Goal: Book appointment/travel/reservation

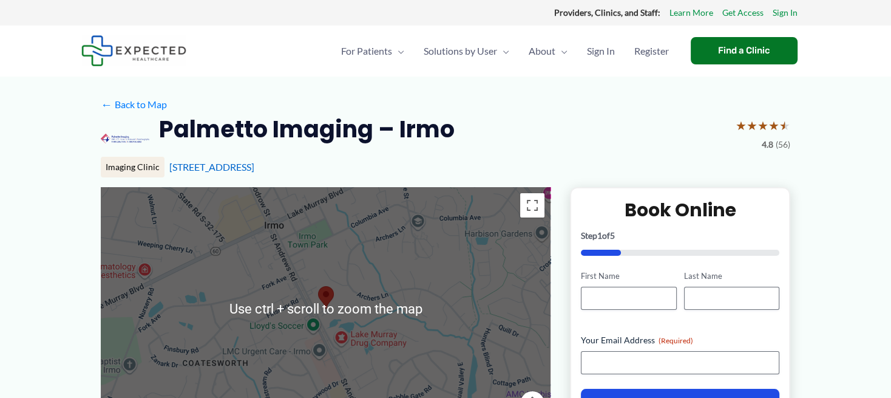
click at [415, 293] on div at bounding box center [326, 308] width 450 height 243
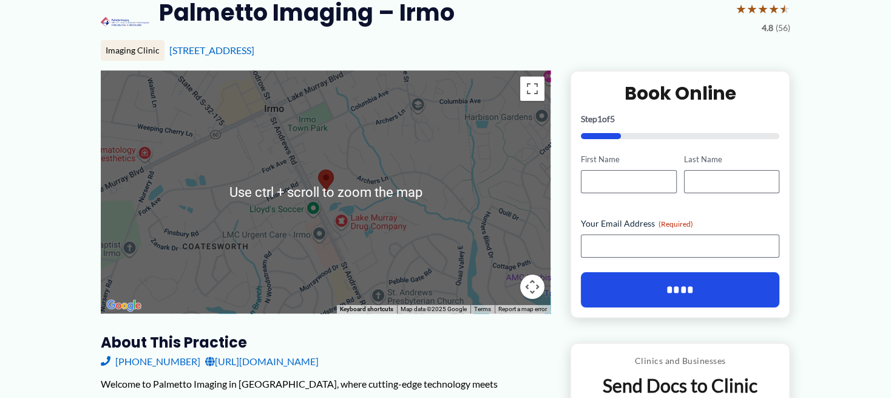
scroll to position [135, 0]
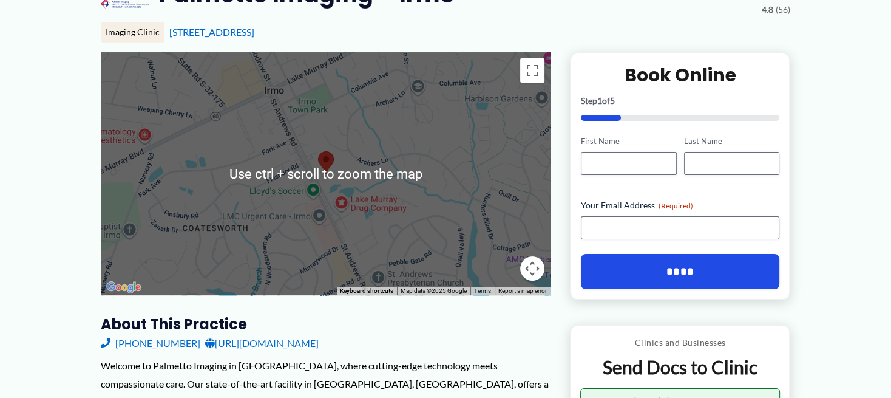
click at [477, 177] on div at bounding box center [326, 173] width 450 height 243
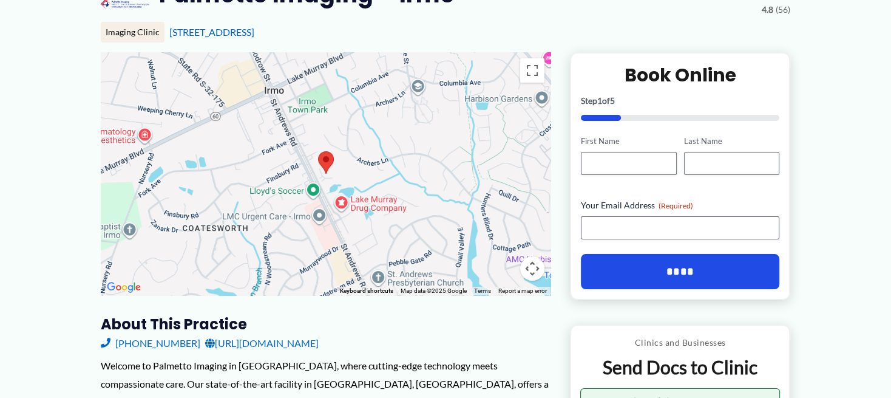
click at [342, 160] on div at bounding box center [326, 173] width 450 height 243
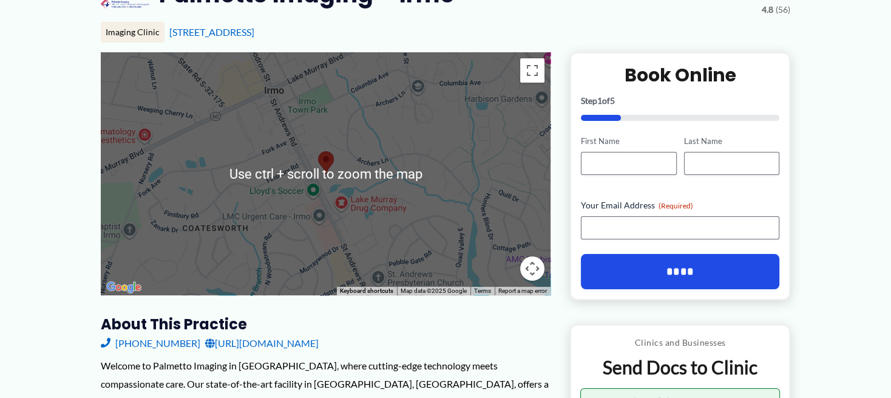
click at [450, 180] on div at bounding box center [326, 173] width 450 height 243
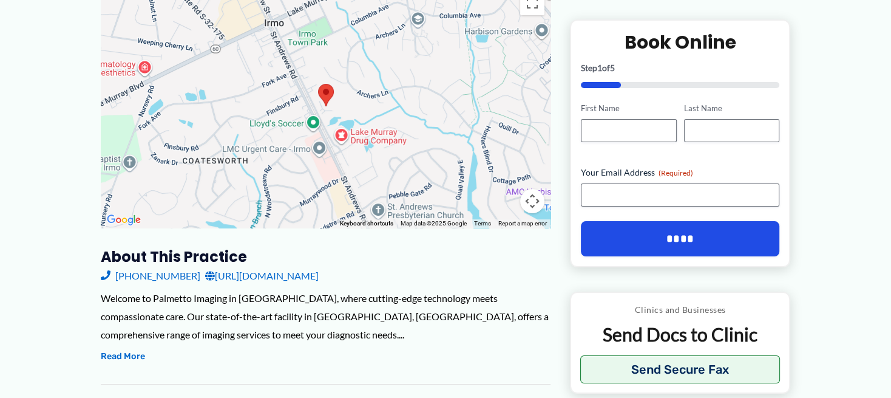
click at [413, 99] on div at bounding box center [326, 106] width 450 height 243
click at [529, 15] on button "Toggle fullscreen view" at bounding box center [532, 3] width 24 height 24
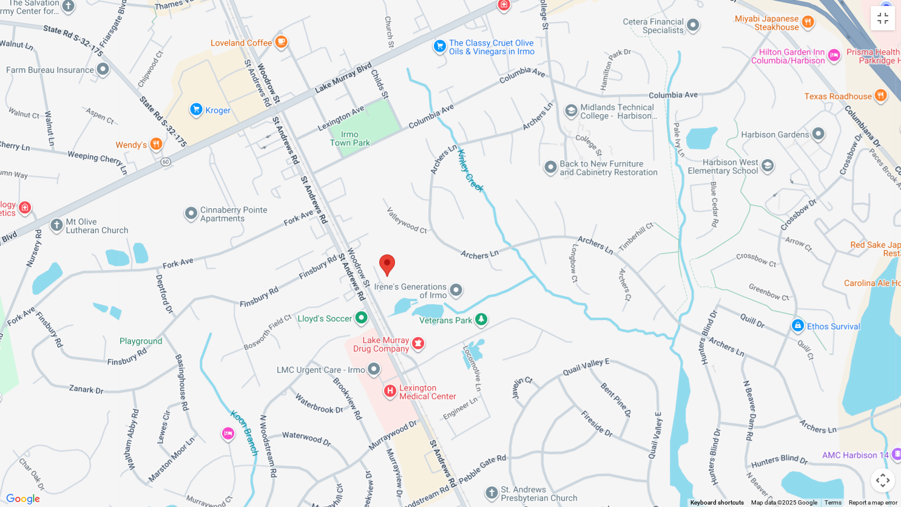
drag, startPoint x: 472, startPoint y: 147, endPoint x: 462, endPoint y: 183, distance: 37.1
click at [462, 183] on div at bounding box center [450, 253] width 901 height 507
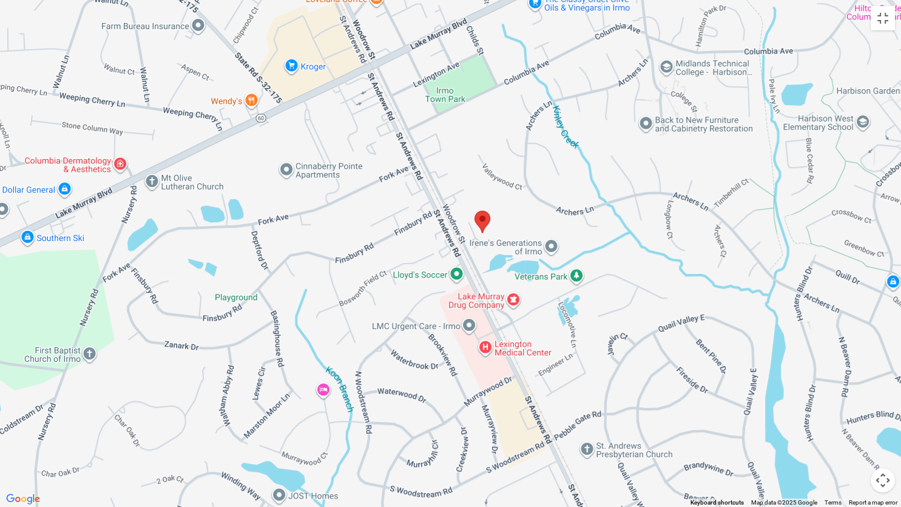
drag, startPoint x: 469, startPoint y: 444, endPoint x: 564, endPoint y: 399, distance: 105.4
click at [564, 397] on div at bounding box center [450, 253] width 901 height 507
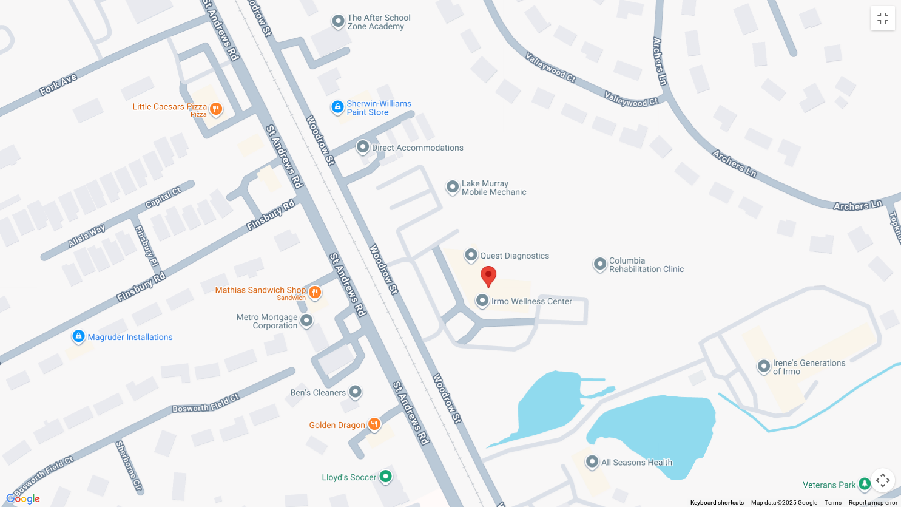
drag, startPoint x: 447, startPoint y: 127, endPoint x: 644, endPoint y: 504, distance: 425.2
click at [644, 397] on div at bounding box center [450, 253] width 901 height 507
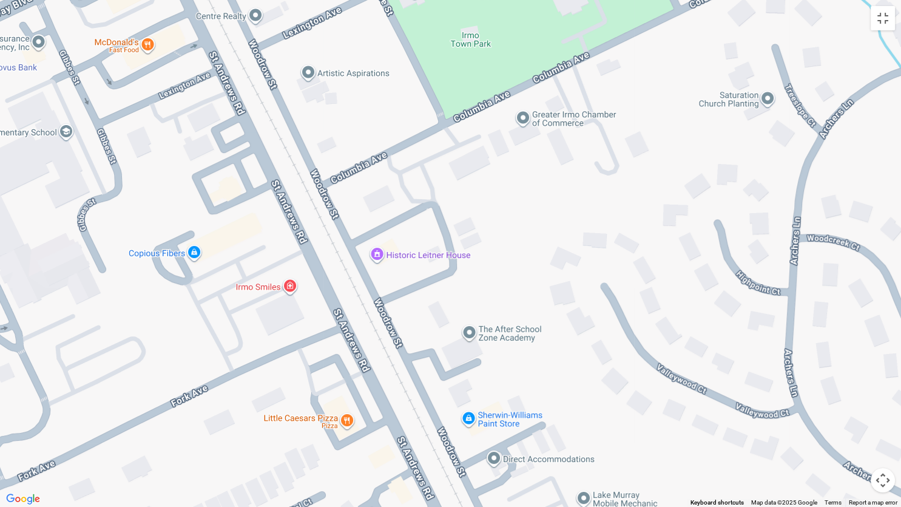
drag, startPoint x: 384, startPoint y: 58, endPoint x: 515, endPoint y: 371, distance: 339.0
click at [515, 371] on div at bounding box center [450, 253] width 901 height 507
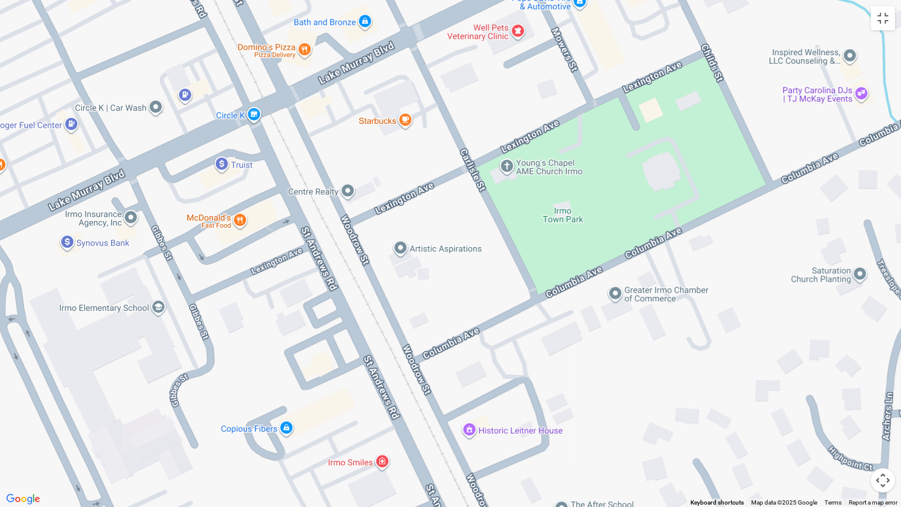
drag, startPoint x: 364, startPoint y: 82, endPoint x: 456, endPoint y: 260, distance: 200.4
click at [456, 260] on div at bounding box center [450, 253] width 901 height 507
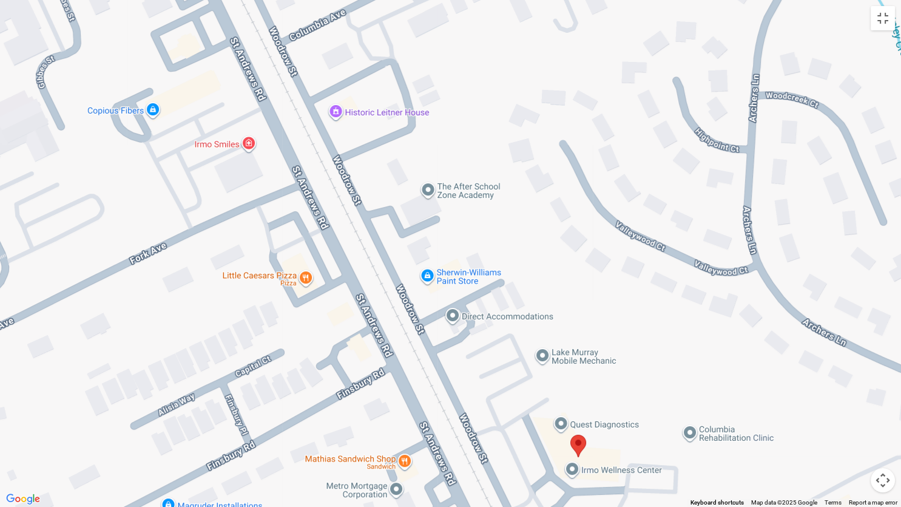
drag, startPoint x: 596, startPoint y: 456, endPoint x: 463, endPoint y: 135, distance: 347.8
click at [463, 135] on div at bounding box center [450, 253] width 901 height 507
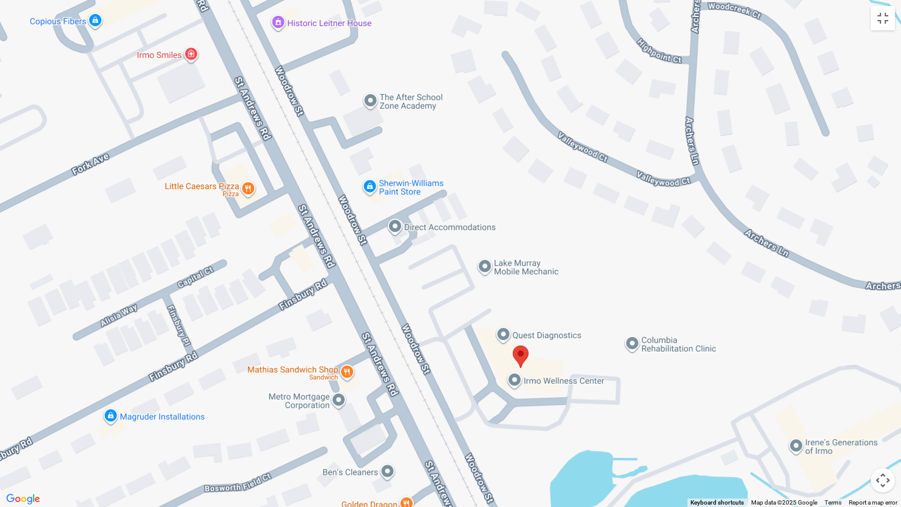
drag, startPoint x: 630, startPoint y: 461, endPoint x: 572, endPoint y: 370, distance: 108.1
click at [572, 370] on div at bounding box center [450, 253] width 901 height 507
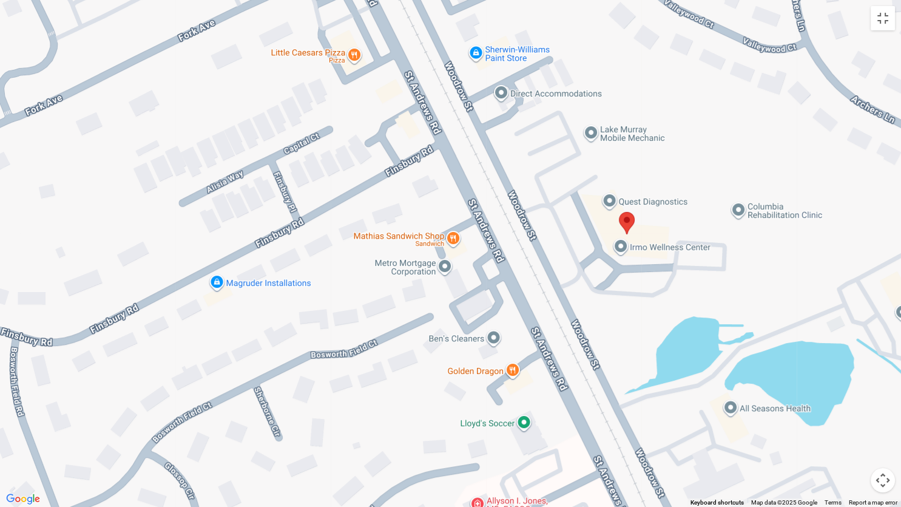
drag, startPoint x: 608, startPoint y: 461, endPoint x: 713, endPoint y: 487, distance: 108.9
click at [713, 397] on div at bounding box center [450, 253] width 901 height 507
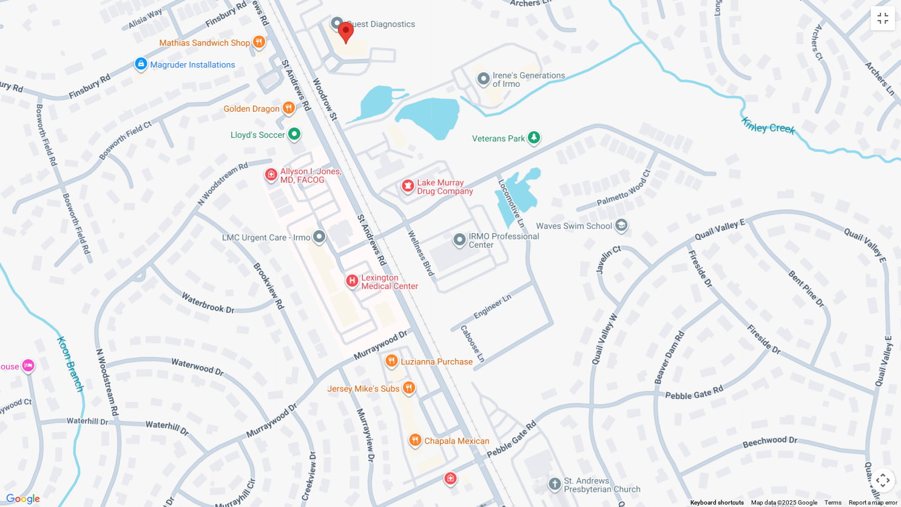
drag, startPoint x: 523, startPoint y: 249, endPoint x: 310, endPoint y: 0, distance: 327.7
click at [310, 0] on div at bounding box center [450, 253] width 901 height 507
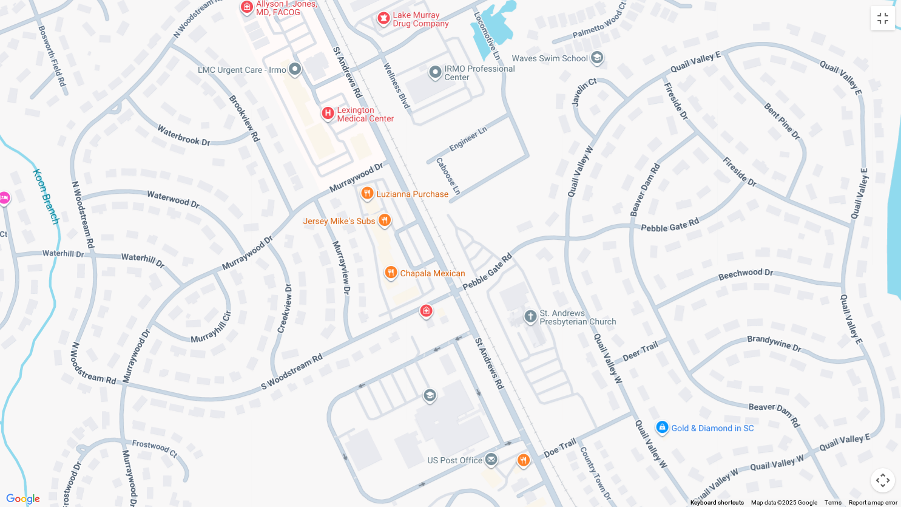
drag, startPoint x: 392, startPoint y: 477, endPoint x: 367, endPoint y: 307, distance: 172.5
click at [367, 307] on div at bounding box center [450, 253] width 901 height 507
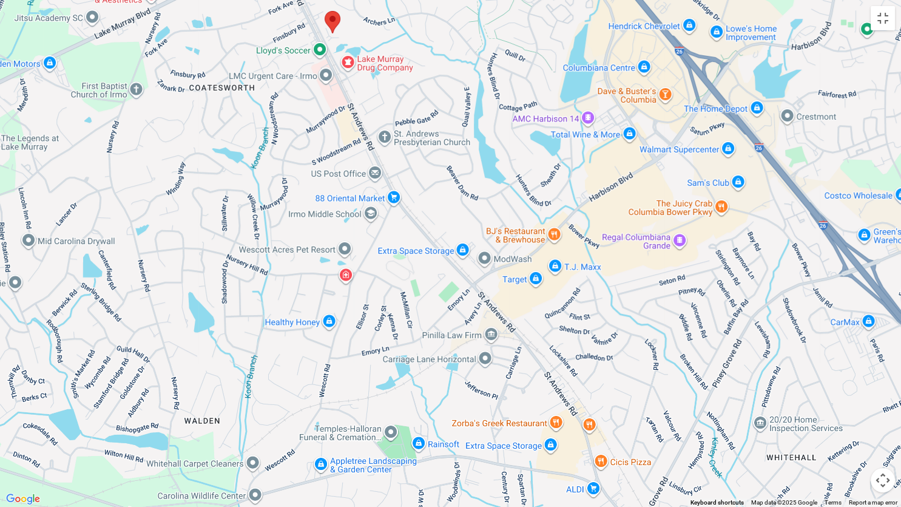
drag, startPoint x: 478, startPoint y: 354, endPoint x: 454, endPoint y: 182, distance: 174.1
click at [454, 182] on div at bounding box center [450, 253] width 901 height 507
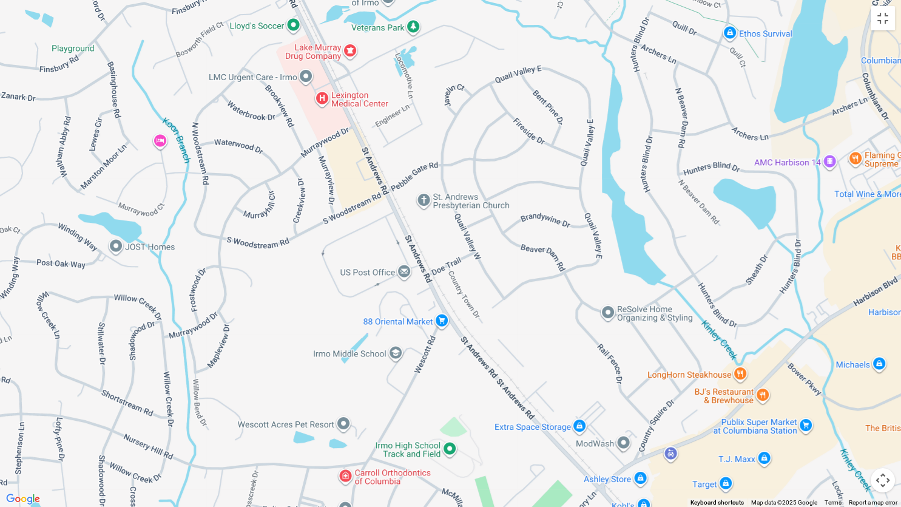
drag, startPoint x: 367, startPoint y: 132, endPoint x: 525, endPoint y: 396, distance: 307.9
click at [525, 396] on div at bounding box center [450, 253] width 901 height 507
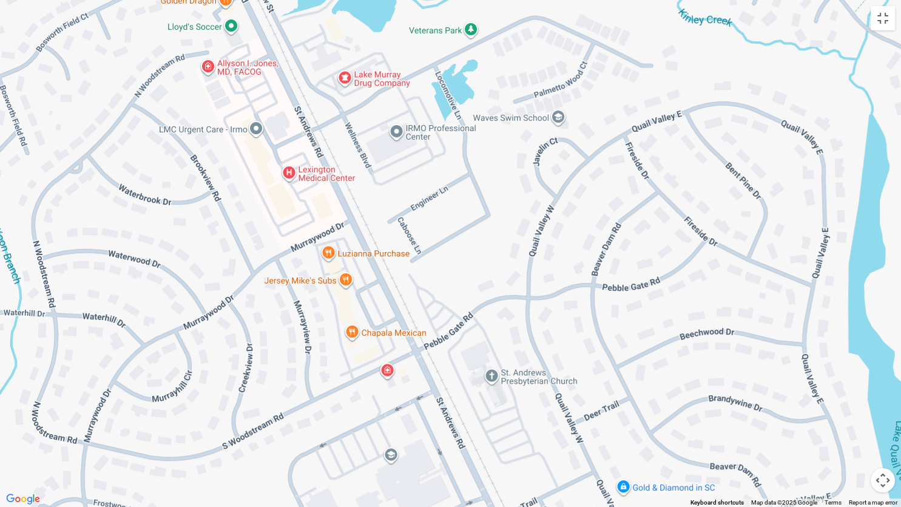
drag, startPoint x: 378, startPoint y: 130, endPoint x: 405, endPoint y: 409, distance: 280.5
click at [405, 397] on div at bounding box center [450, 253] width 901 height 507
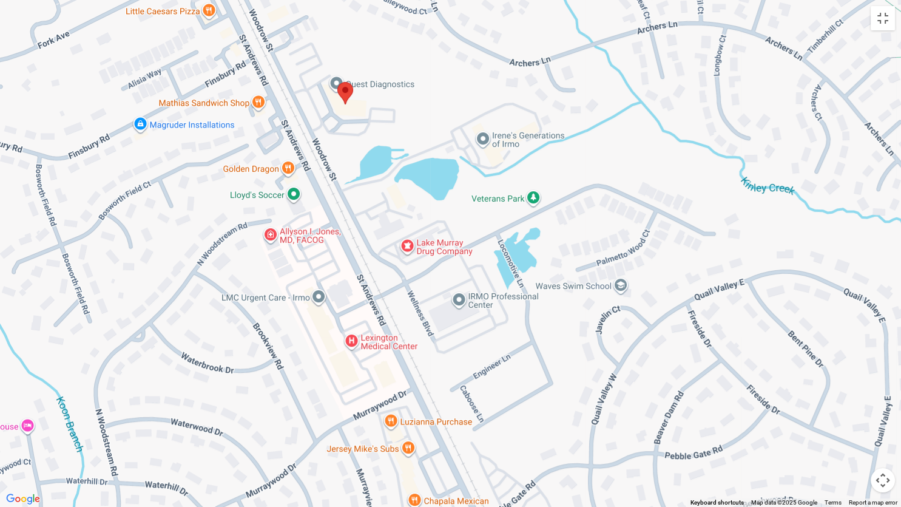
drag, startPoint x: 371, startPoint y: 168, endPoint x: 435, endPoint y: 337, distance: 181.3
click at [435, 337] on div at bounding box center [450, 253] width 901 height 507
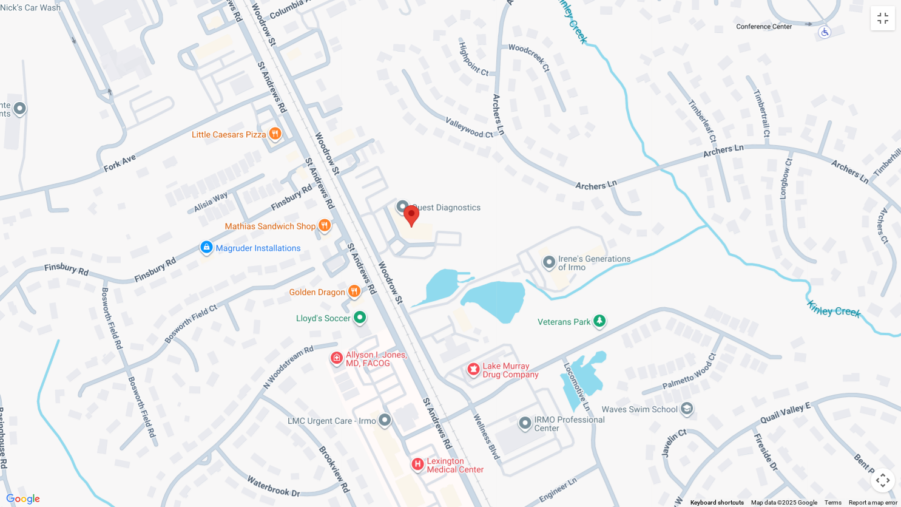
drag, startPoint x: 360, startPoint y: 320, endPoint x: 427, endPoint y: 444, distance: 141.0
click at [427, 397] on div at bounding box center [450, 253] width 901 height 507
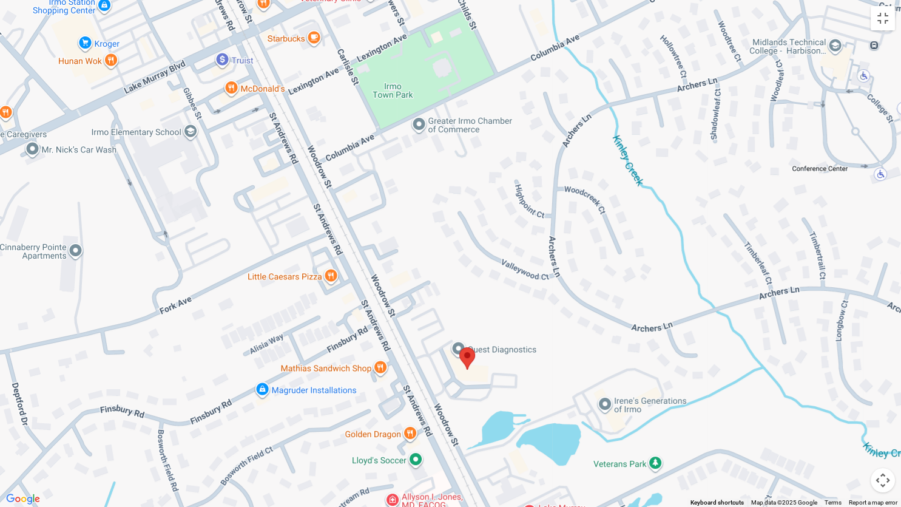
drag, startPoint x: 451, startPoint y: 167, endPoint x: 507, endPoint y: 311, distance: 154.3
click at [507, 311] on div at bounding box center [450, 253] width 901 height 507
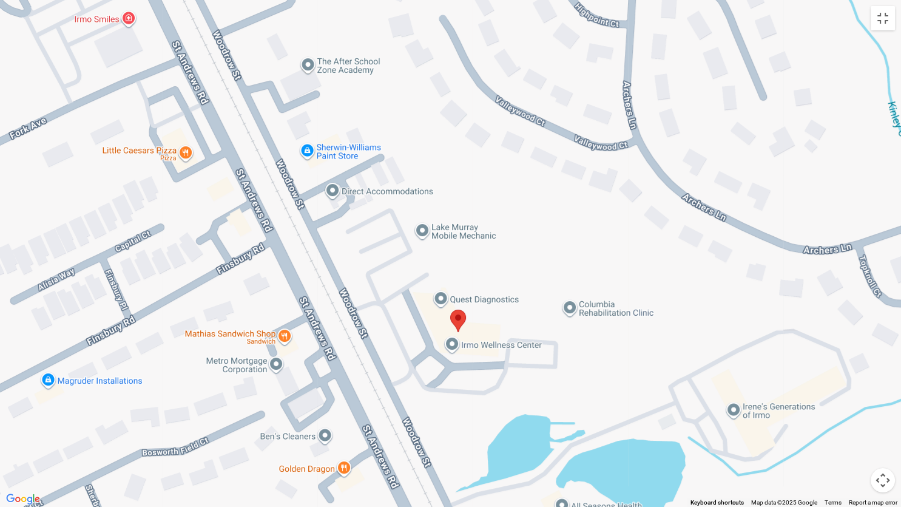
drag, startPoint x: 559, startPoint y: 478, endPoint x: 560, endPoint y: 401, distance: 77.7
click at [560, 397] on div at bounding box center [450, 253] width 901 height 507
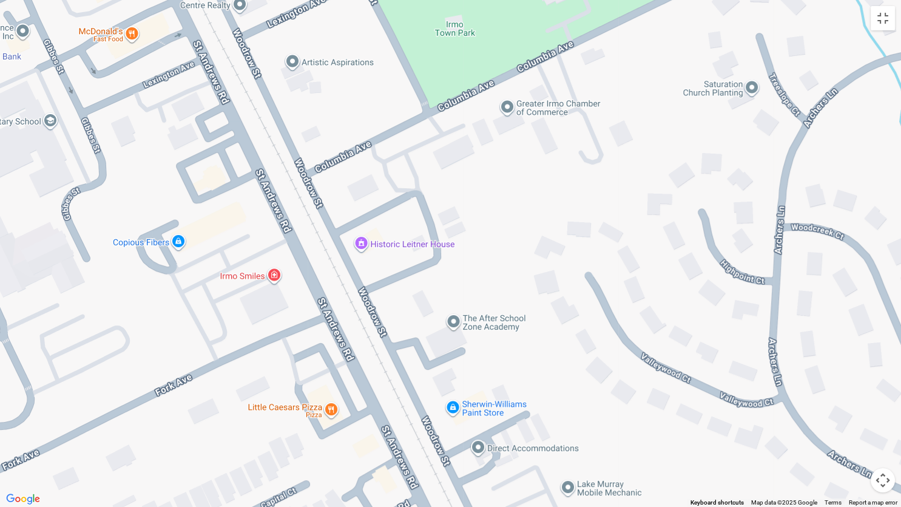
drag, startPoint x: 328, startPoint y: 151, endPoint x: 475, endPoint y: 409, distance: 297.4
click at [475, 397] on div at bounding box center [450, 253] width 901 height 507
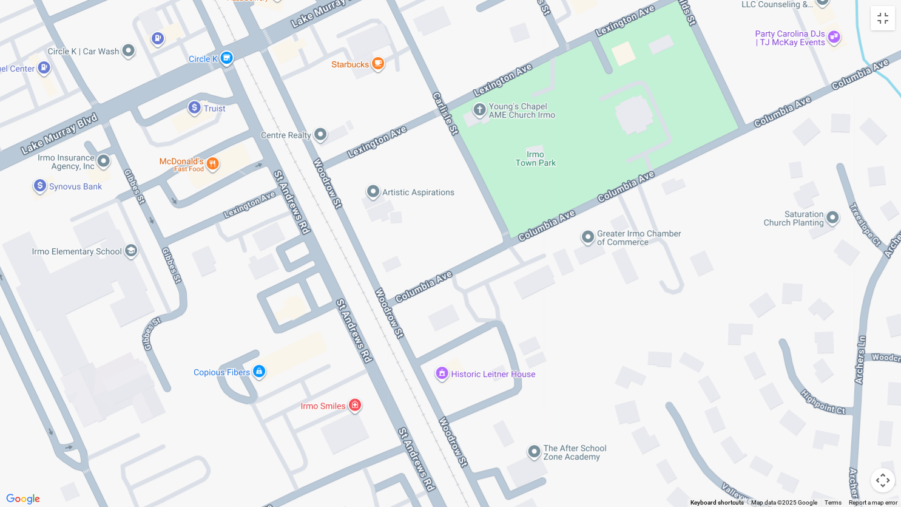
drag, startPoint x: 376, startPoint y: 127, endPoint x: 438, endPoint y: 221, distance: 113.0
click at [438, 221] on div at bounding box center [450, 253] width 901 height 507
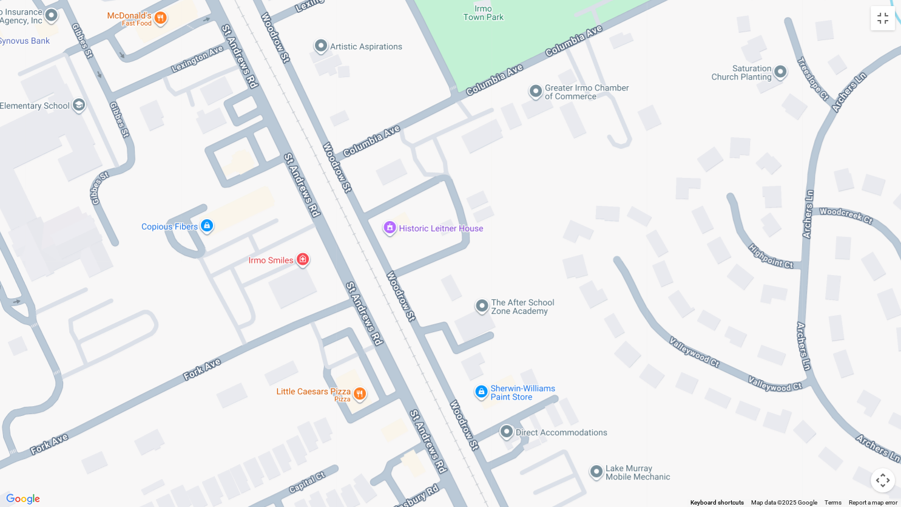
drag, startPoint x: 410, startPoint y: 312, endPoint x: 358, endPoint y: 168, distance: 153.6
click at [358, 168] on div at bounding box center [450, 253] width 901 height 507
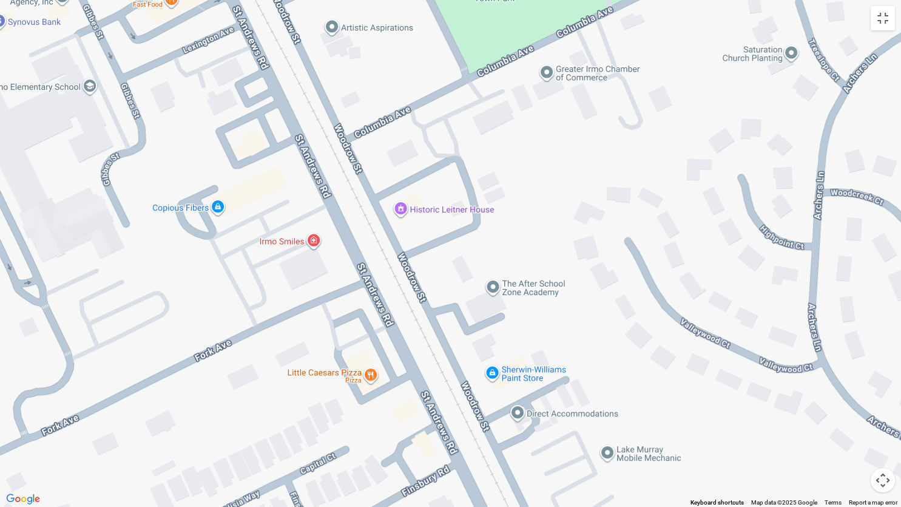
drag, startPoint x: 513, startPoint y: 484, endPoint x: 524, endPoint y: 464, distance: 23.1
click at [524, 397] on div at bounding box center [450, 253] width 901 height 507
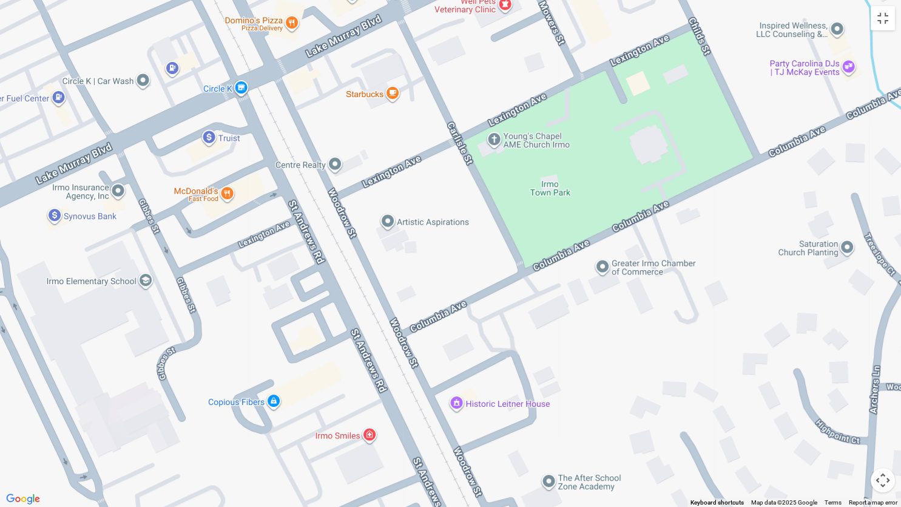
drag, startPoint x: 201, startPoint y: 202, endPoint x: 258, endPoint y: 399, distance: 204.8
click at [258, 397] on div at bounding box center [450, 253] width 901 height 507
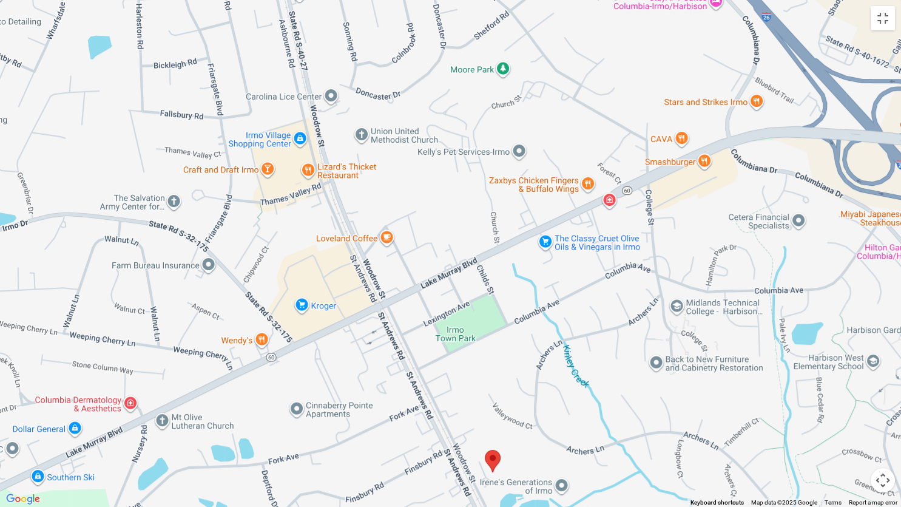
click at [446, 336] on div at bounding box center [450, 253] width 901 height 507
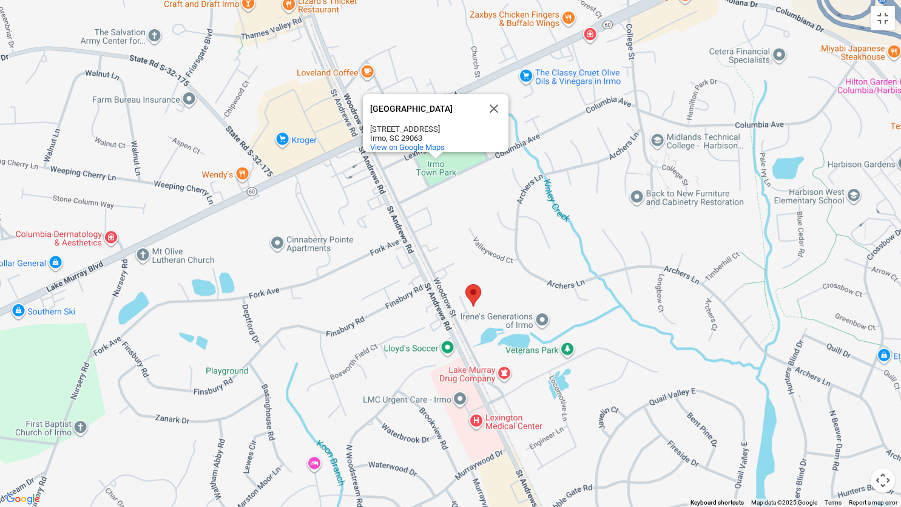
drag, startPoint x: 532, startPoint y: 467, endPoint x: 512, endPoint y: 299, distance: 169.9
click at [512, 299] on div "[GEOGRAPHIC_DATA] [GEOGRAPHIC_DATA] [STREET_ADDRESS] View on Google Maps" at bounding box center [450, 253] width 901 height 507
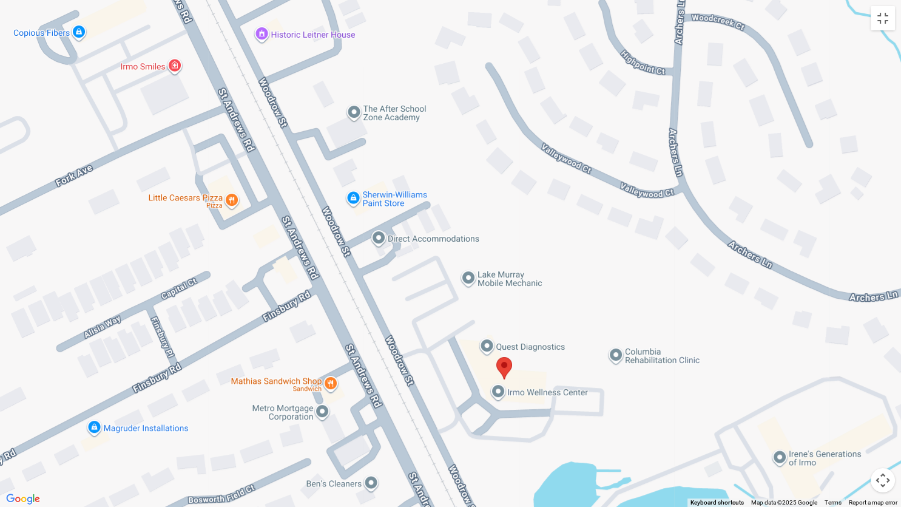
drag, startPoint x: 421, startPoint y: 109, endPoint x: 504, endPoint y: 228, distance: 144.7
click at [504, 228] on div "[GEOGRAPHIC_DATA] [GEOGRAPHIC_DATA] [STREET_ADDRESS] View on Google Maps" at bounding box center [450, 253] width 901 height 507
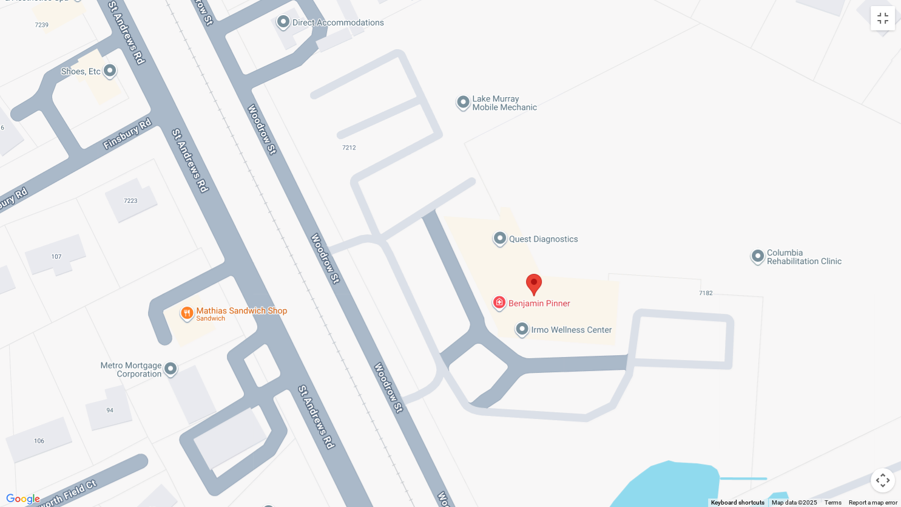
drag, startPoint x: 589, startPoint y: 467, endPoint x: 580, endPoint y: 328, distance: 139.3
click at [580, 328] on div "[GEOGRAPHIC_DATA] [GEOGRAPHIC_DATA] [STREET_ADDRESS] View on Google Maps" at bounding box center [450, 253] width 901 height 507
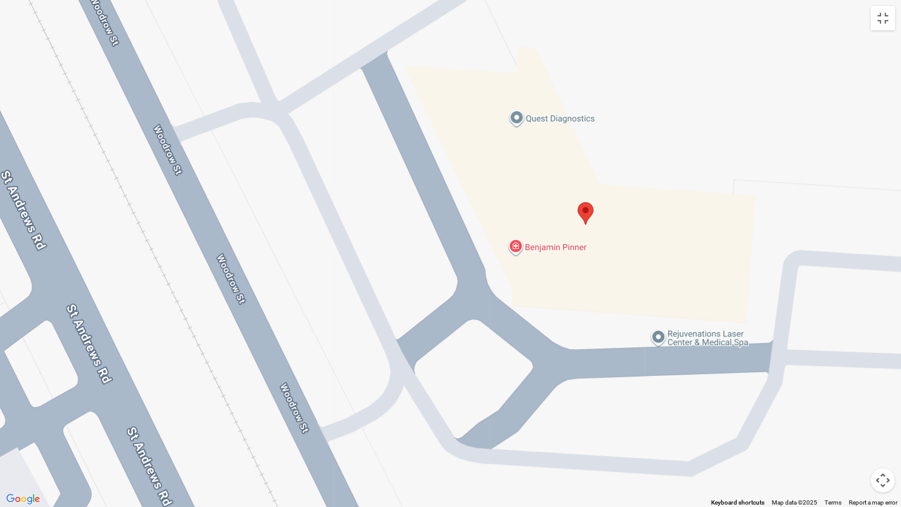
drag, startPoint x: 358, startPoint y: 436, endPoint x: 637, endPoint y: 242, distance: 339.8
click at [637, 242] on div "[GEOGRAPHIC_DATA] [GEOGRAPHIC_DATA] [STREET_ADDRESS] View on Google Maps" at bounding box center [450, 253] width 901 height 507
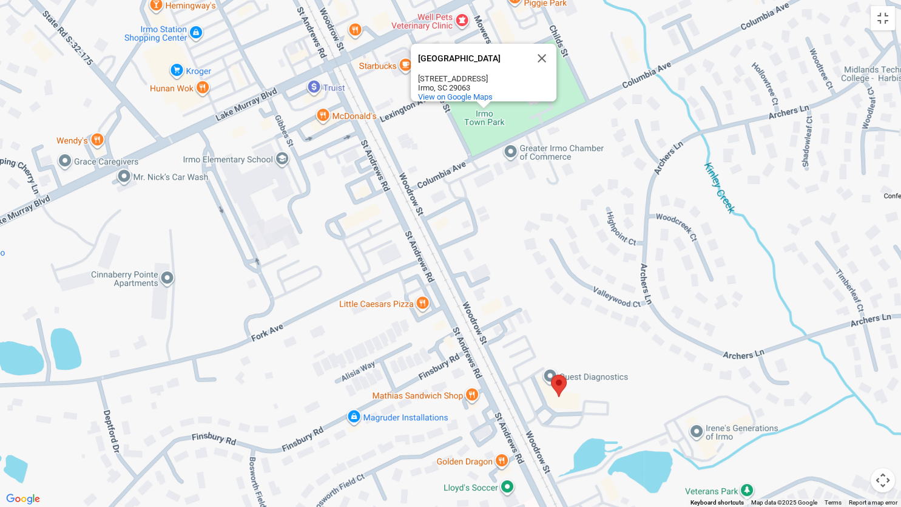
drag, startPoint x: 436, startPoint y: 133, endPoint x: 583, endPoint y: 332, distance: 247.4
click at [583, 332] on div "[GEOGRAPHIC_DATA] [GEOGRAPHIC_DATA] [STREET_ADDRESS] View on Google Maps" at bounding box center [450, 253] width 901 height 507
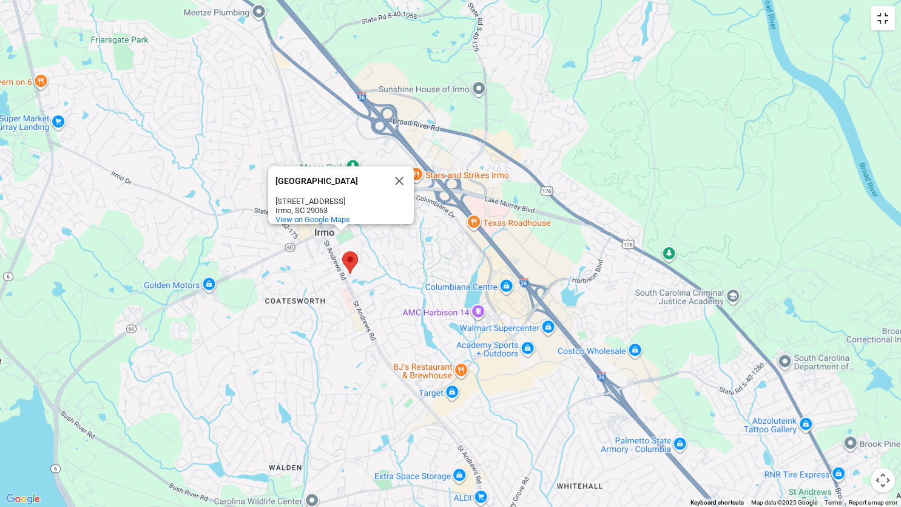
click at [883, 20] on button "Toggle fullscreen view" at bounding box center [883, 18] width 24 height 24
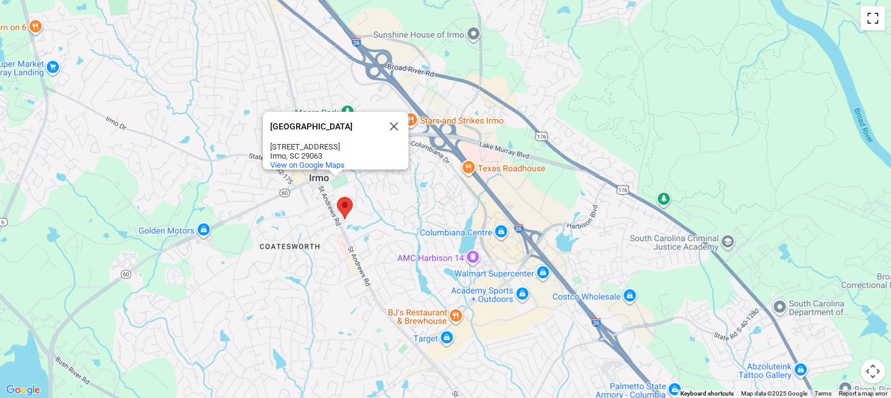
scroll to position [0, 0]
